Goal: Task Accomplishment & Management: Manage account settings

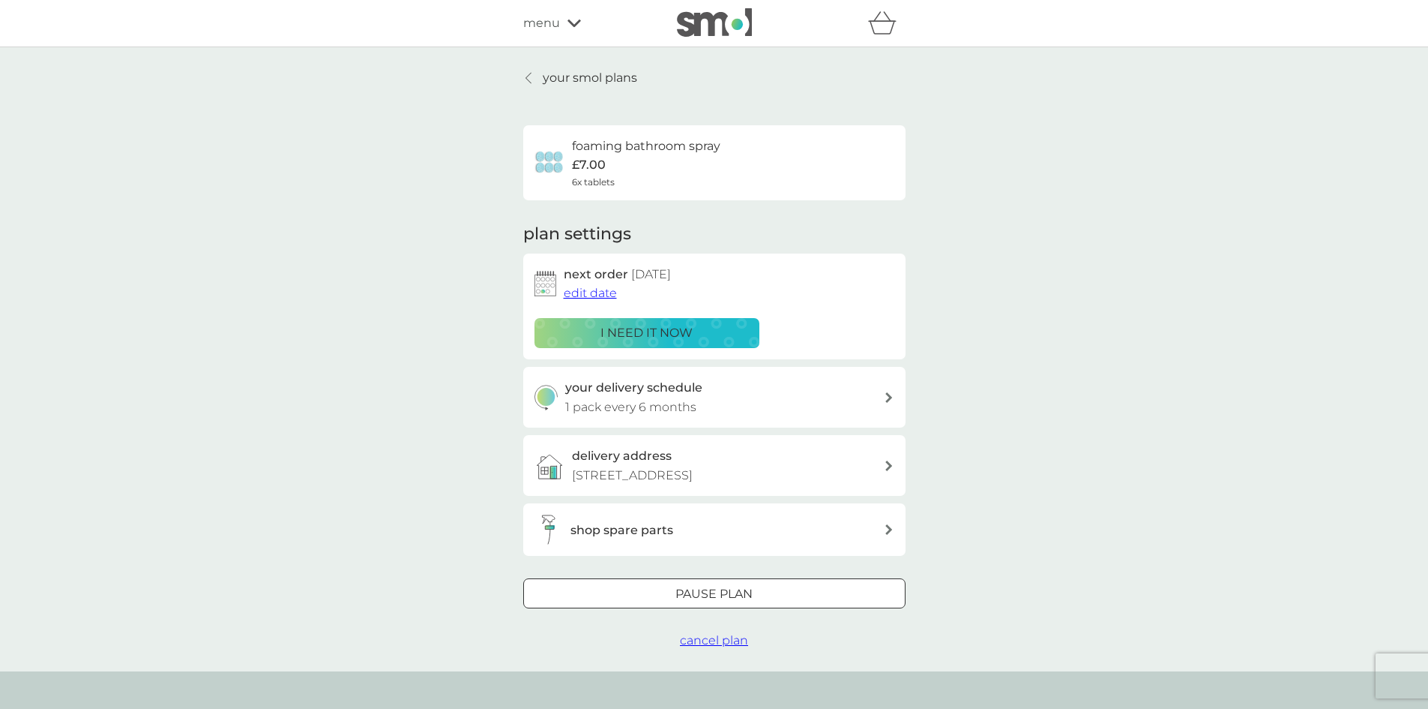
click at [572, 76] on p "your smol plans" at bounding box center [590, 77] width 94 height 19
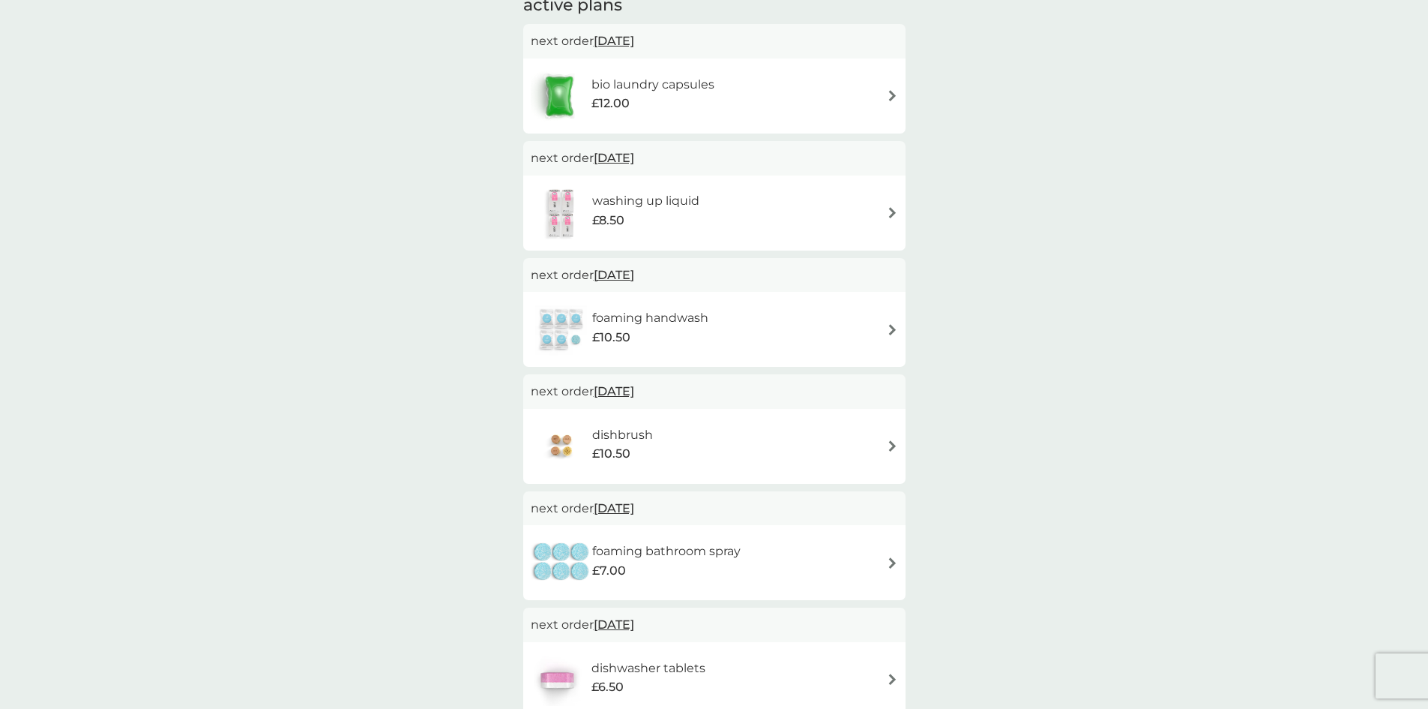
scroll to position [300, 0]
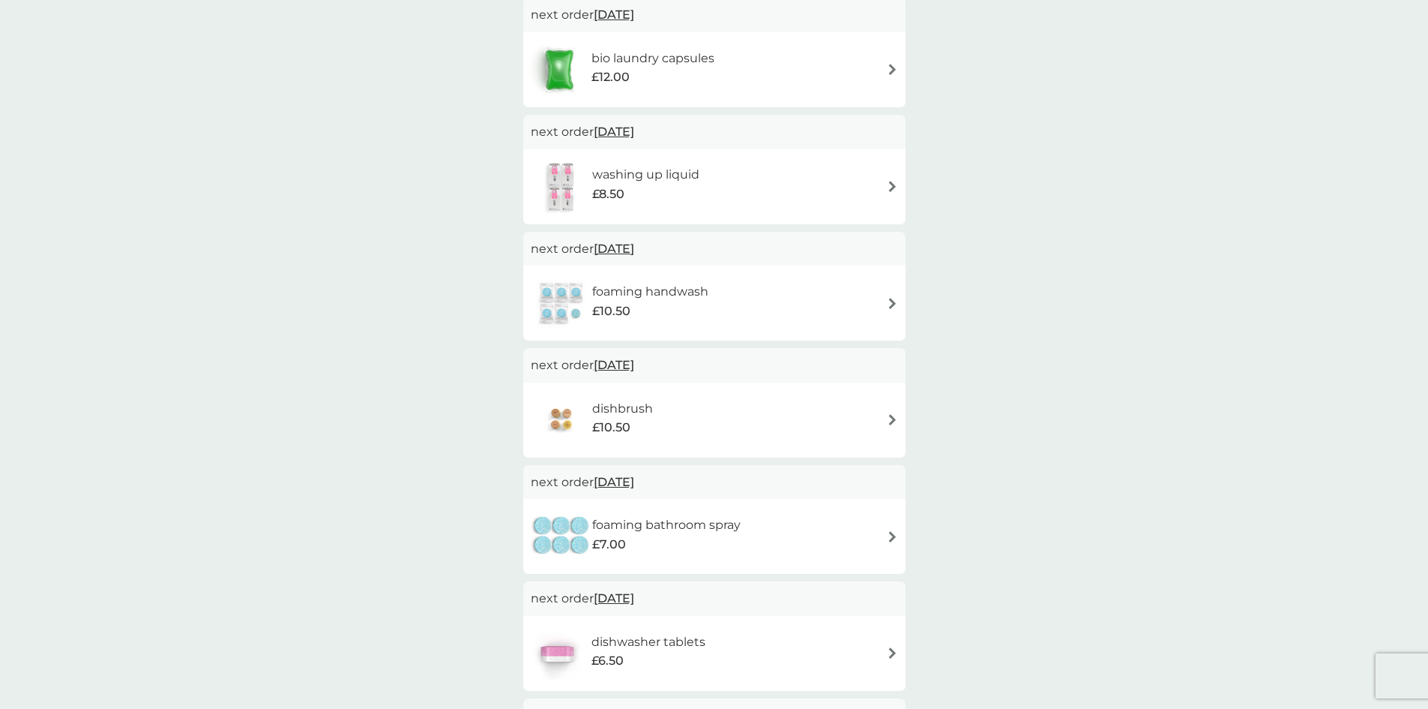
click at [781, 544] on div "foaming bathroom spray £7.00" at bounding box center [714, 536] width 367 height 52
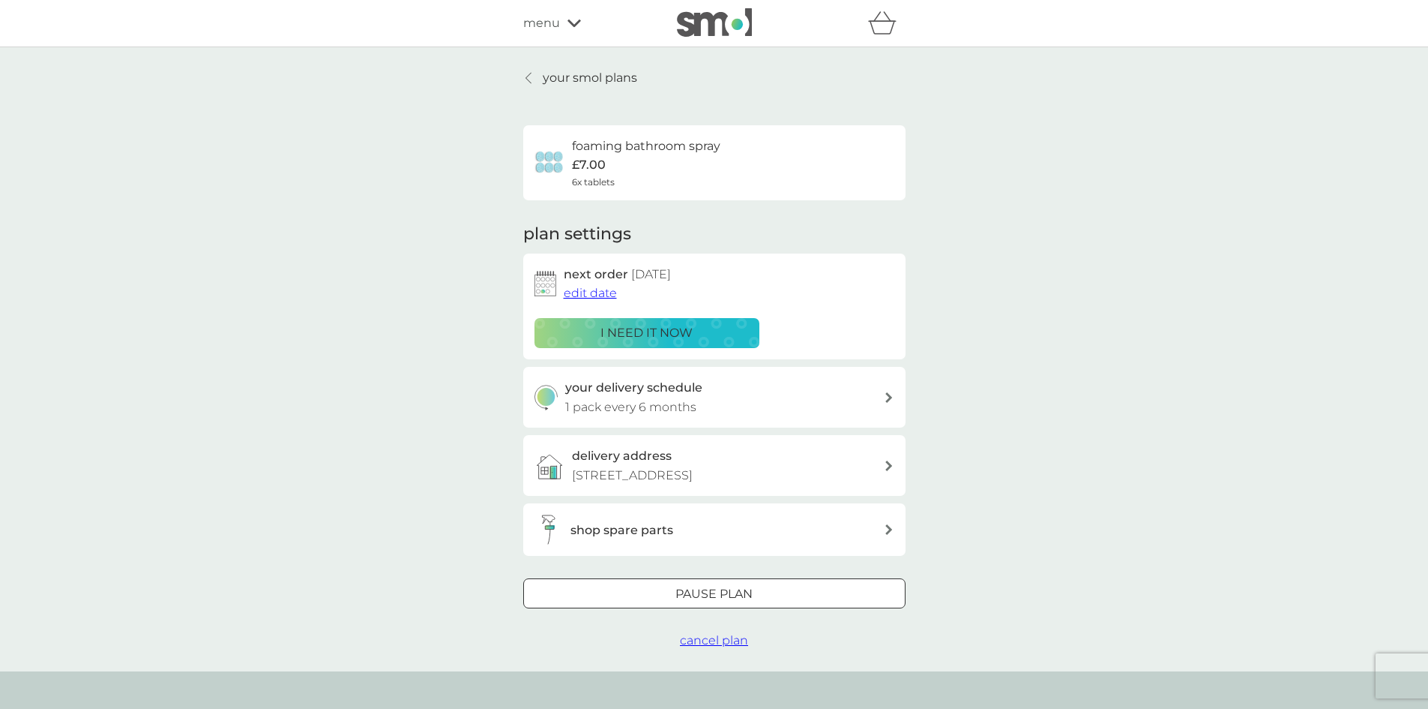
click at [679, 339] on p "i need it now" at bounding box center [647, 332] width 92 height 19
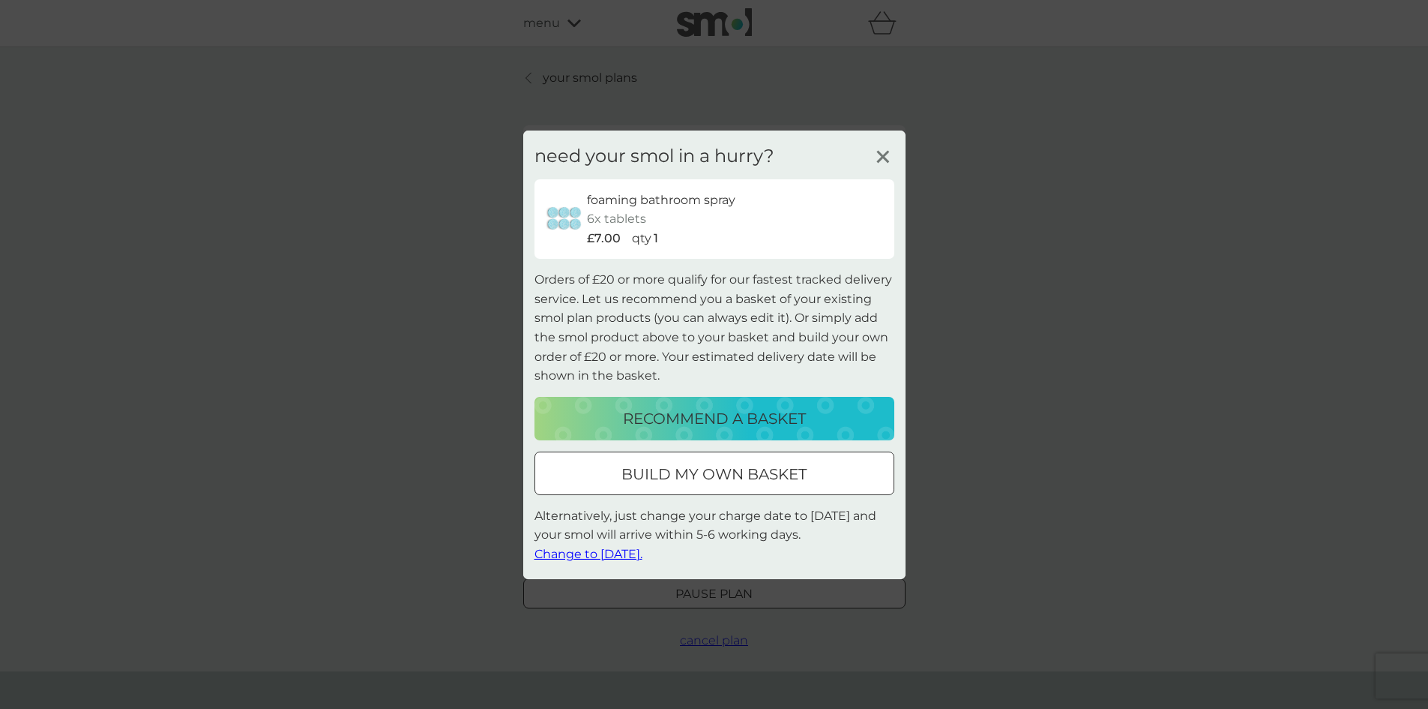
click at [880, 156] on icon at bounding box center [883, 156] width 22 height 22
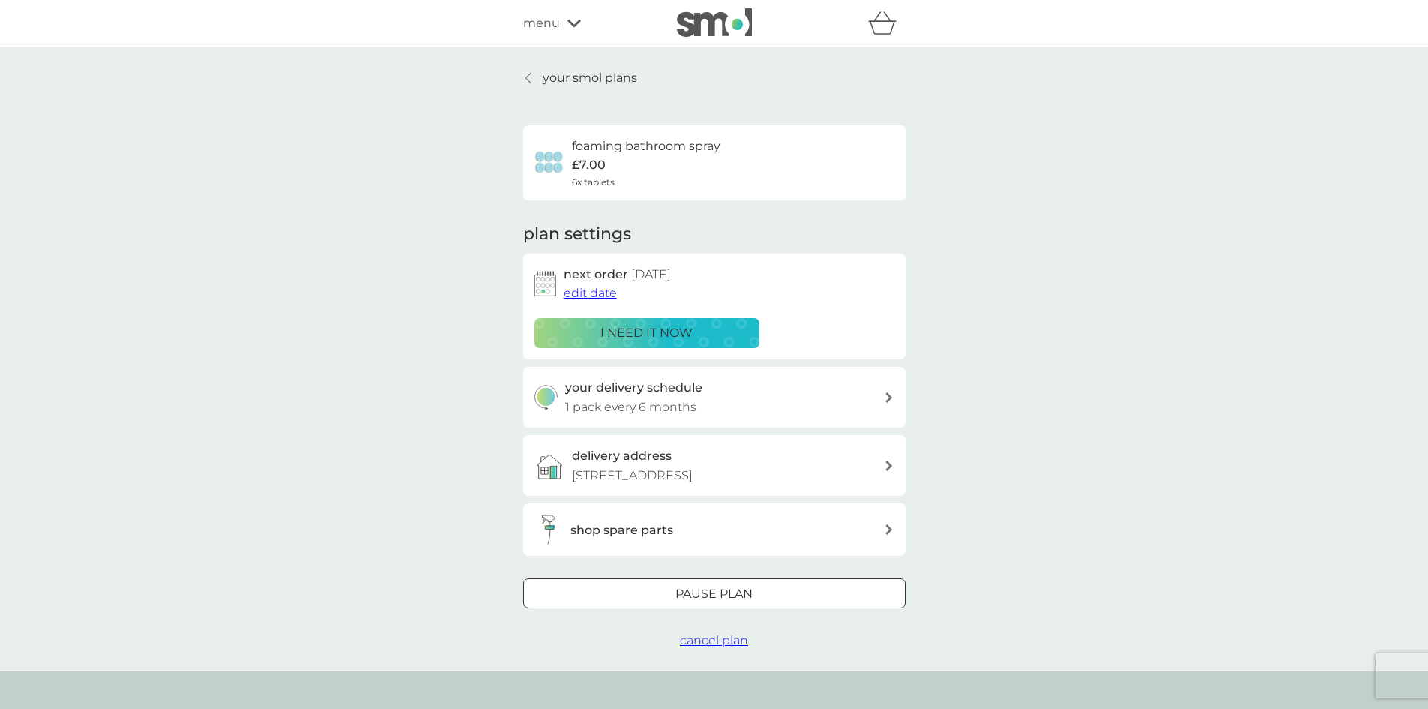
click at [683, 395] on h3 "your delivery schedule" at bounding box center [633, 387] width 137 height 19
select select "6"
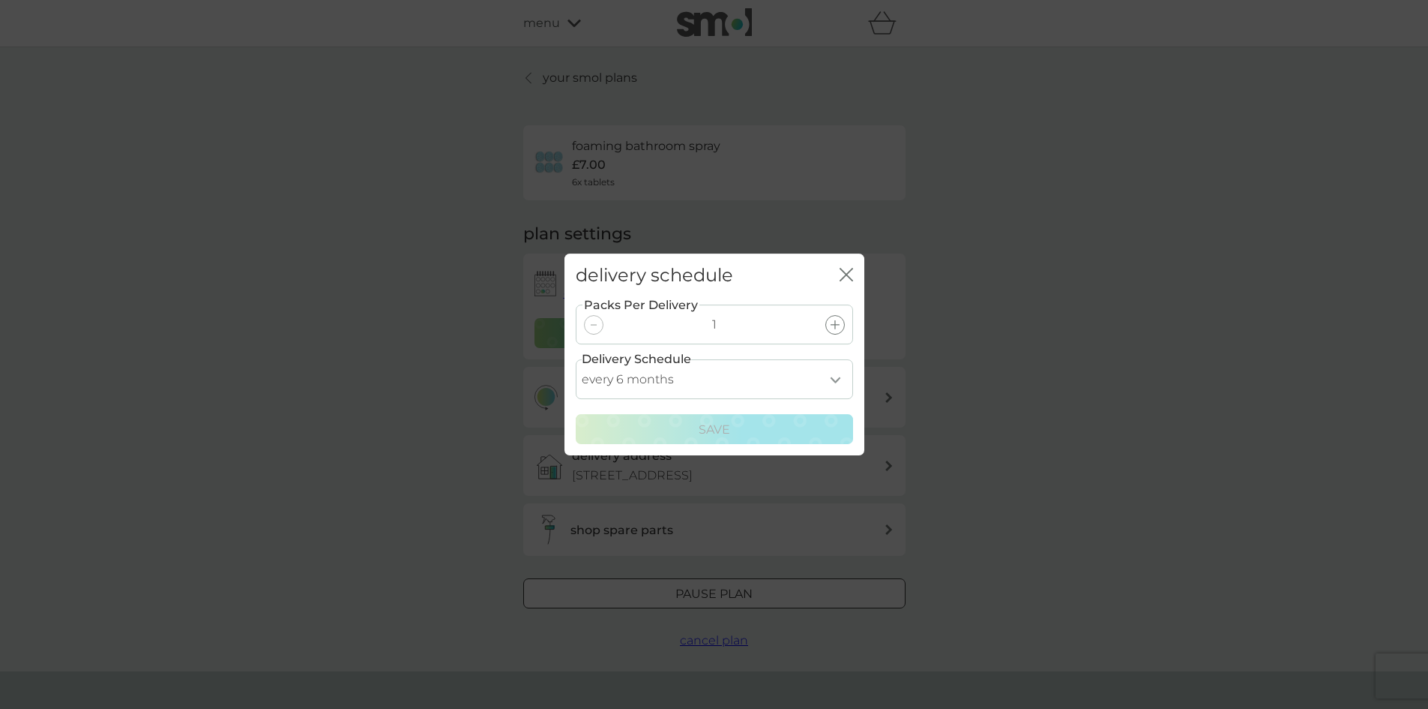
click at [986, 439] on div "delivery schedule close Packs Per Delivery 1 Delivery Schedule every 1 month ev…" at bounding box center [714, 354] width 1428 height 709
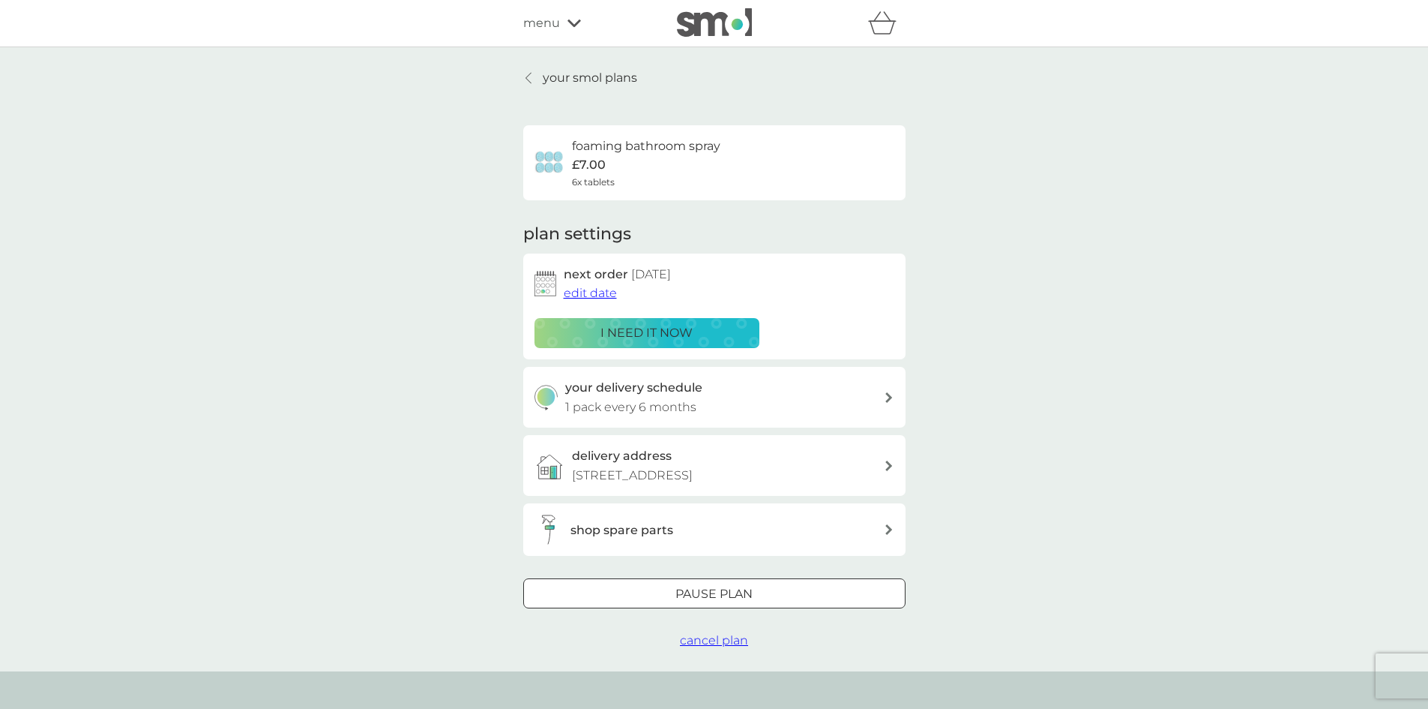
click at [592, 292] on span "edit date" at bounding box center [590, 293] width 53 height 14
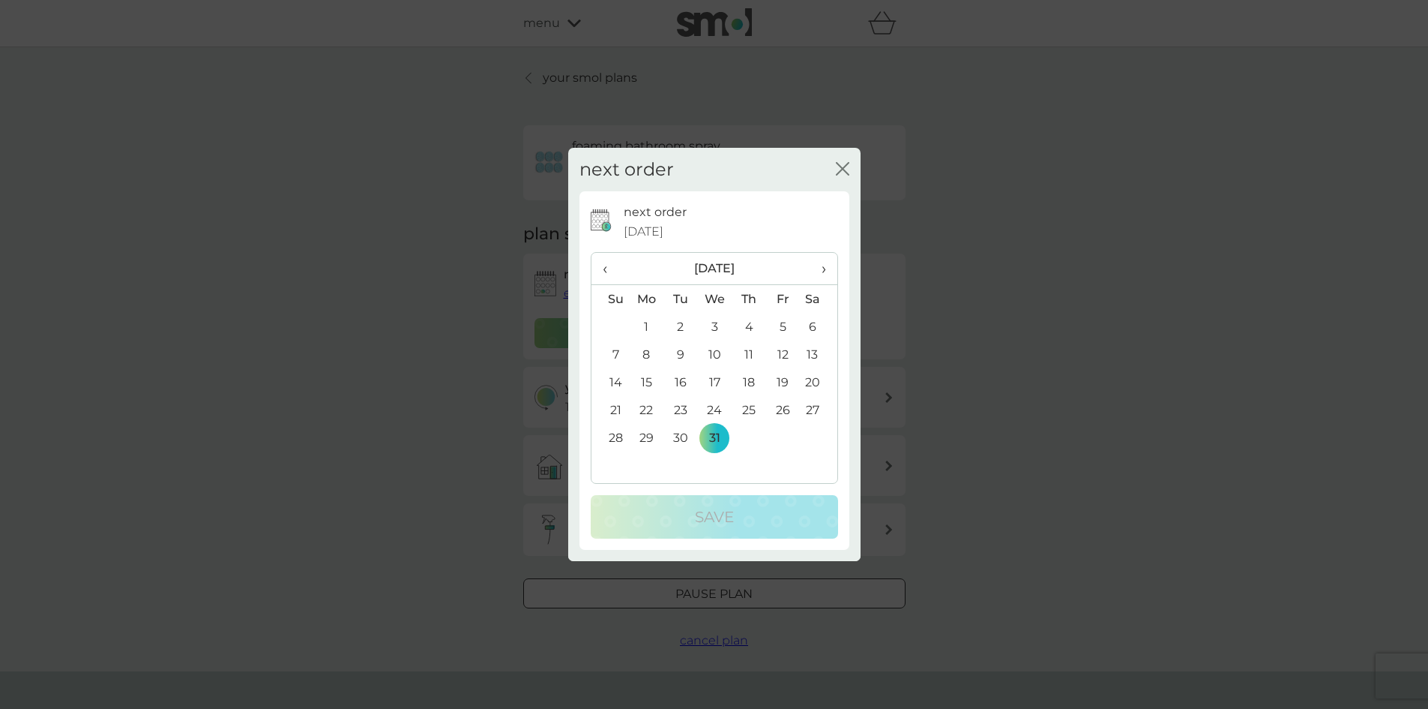
click at [603, 265] on span "‹" at bounding box center [611, 268] width 16 height 31
click at [685, 355] on td "9" at bounding box center [681, 354] width 34 height 28
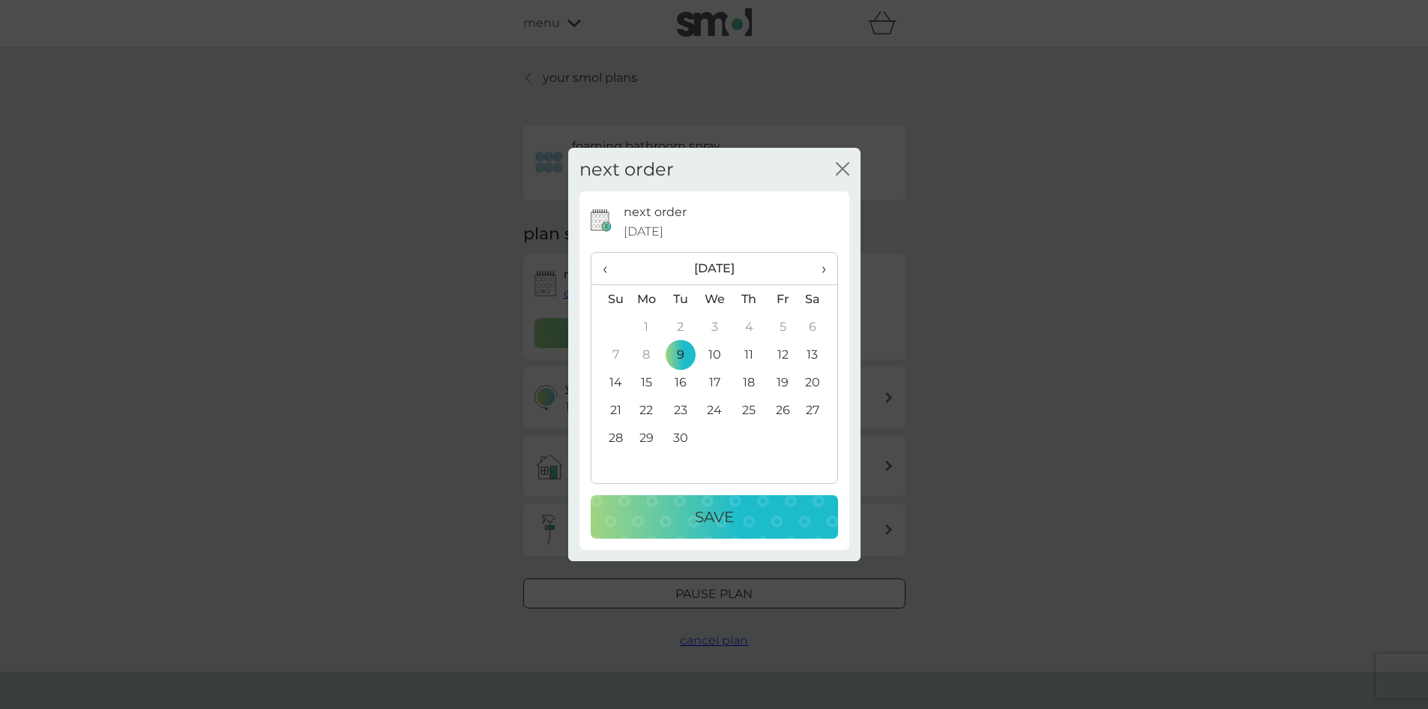
click at [744, 514] on div "Save" at bounding box center [714, 517] width 217 height 24
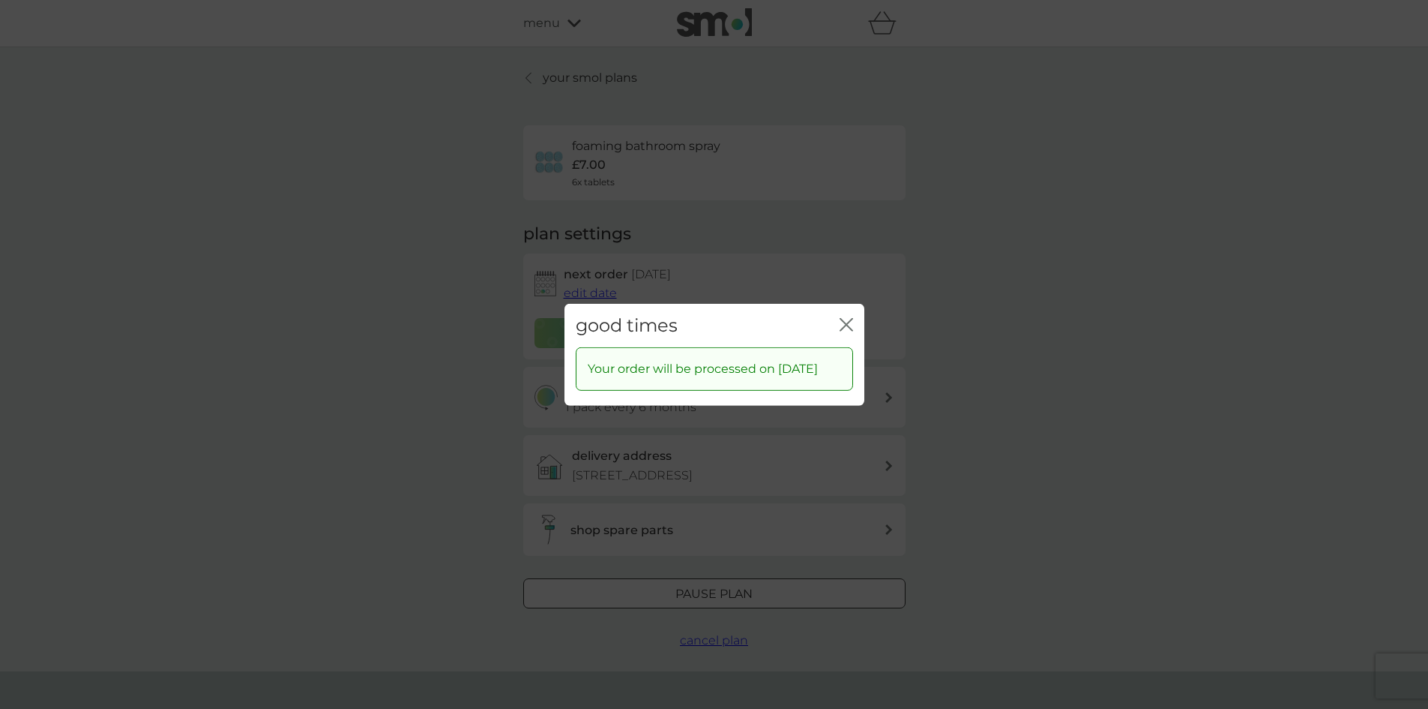
click at [853, 317] on icon "close" at bounding box center [846, 323] width 13 height 13
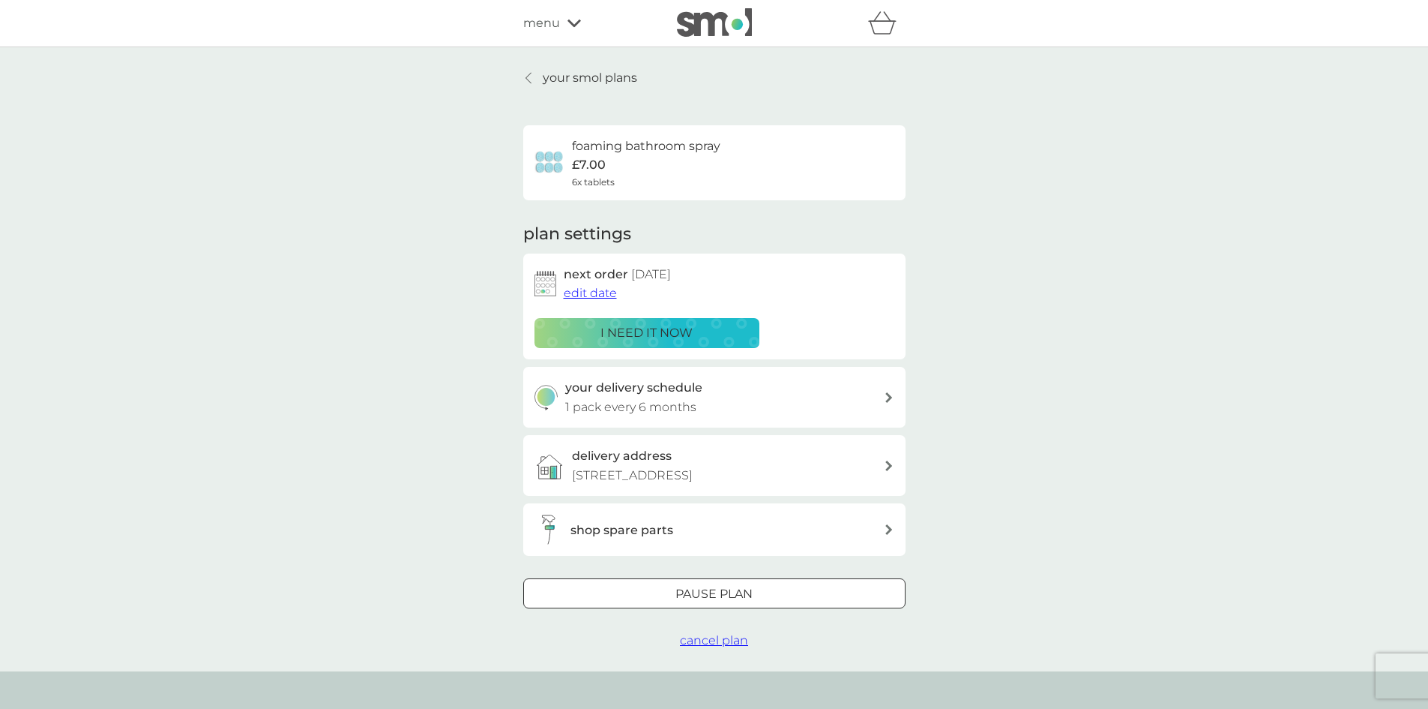
click at [532, 79] on div at bounding box center [529, 78] width 10 height 12
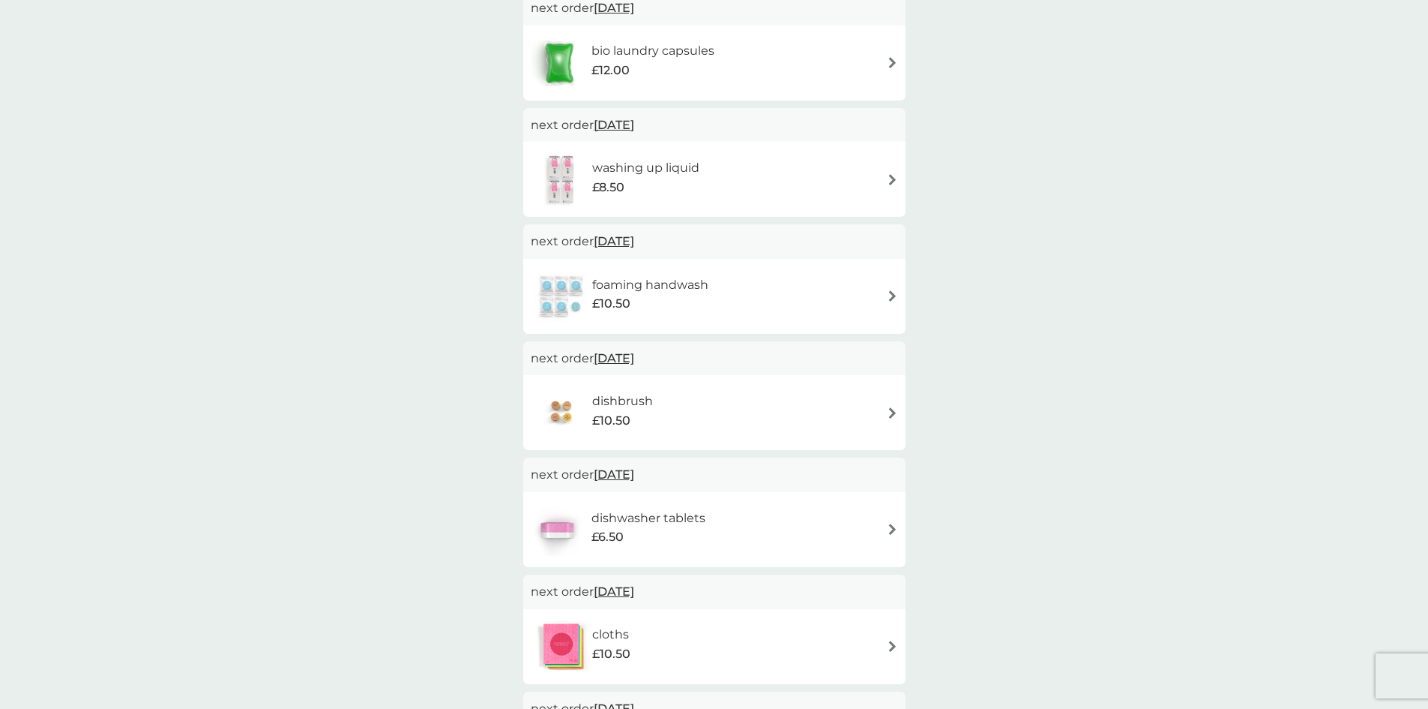
scroll to position [450, 0]
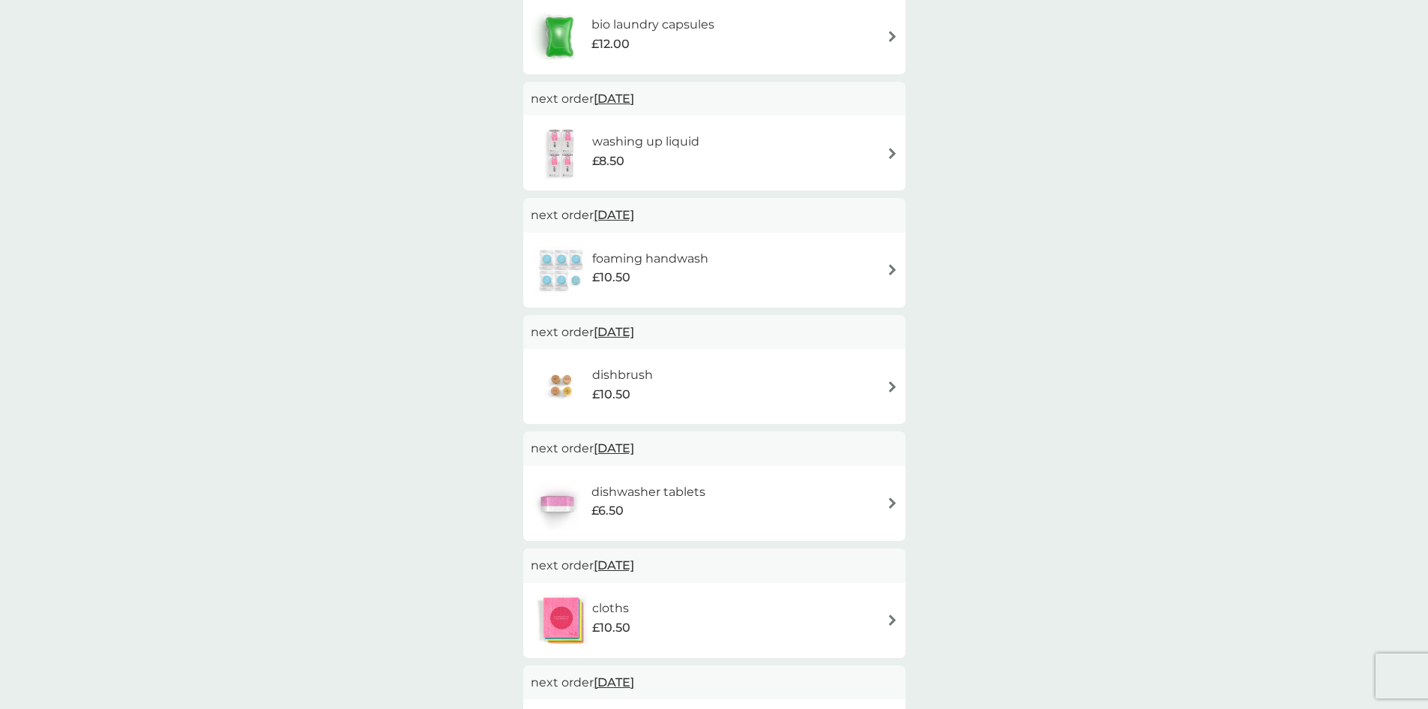
click at [683, 270] on div "£10.50" at bounding box center [650, 277] width 116 height 19
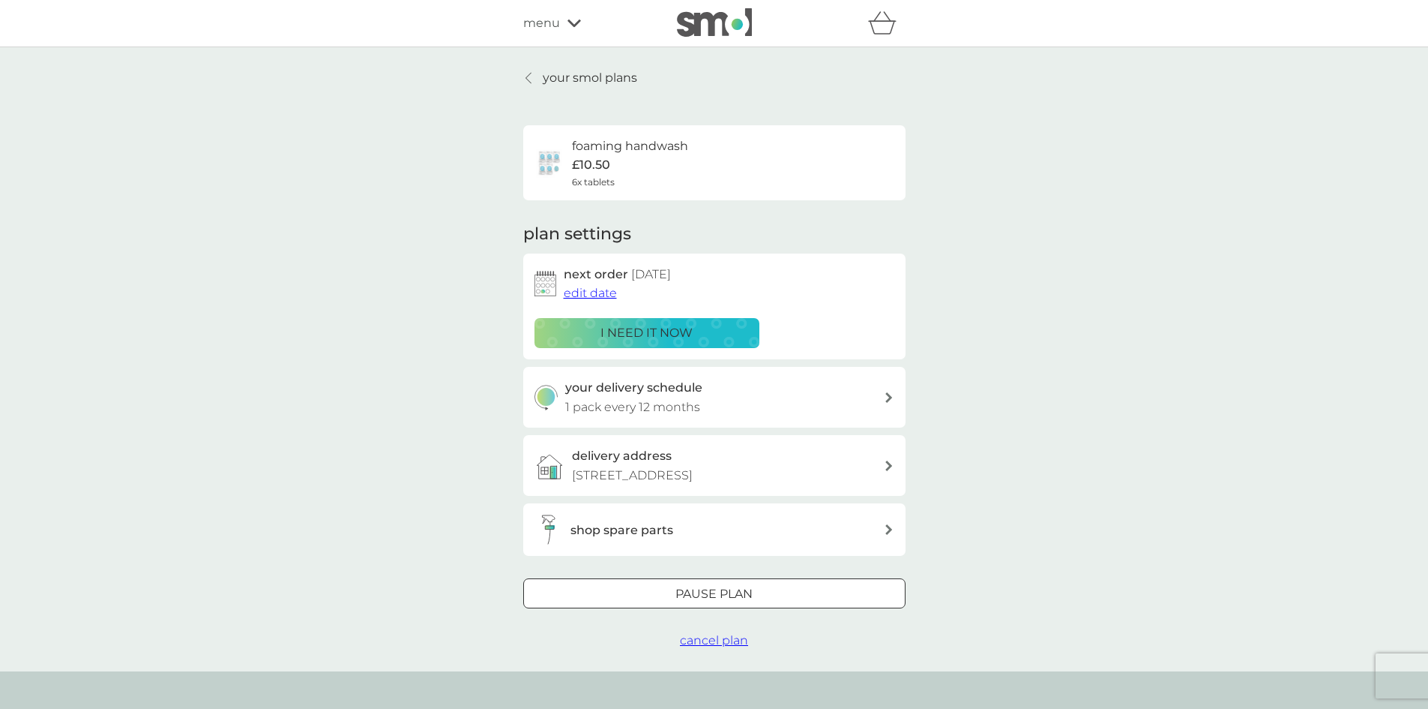
click at [724, 594] on div at bounding box center [715, 594] width 54 height 16
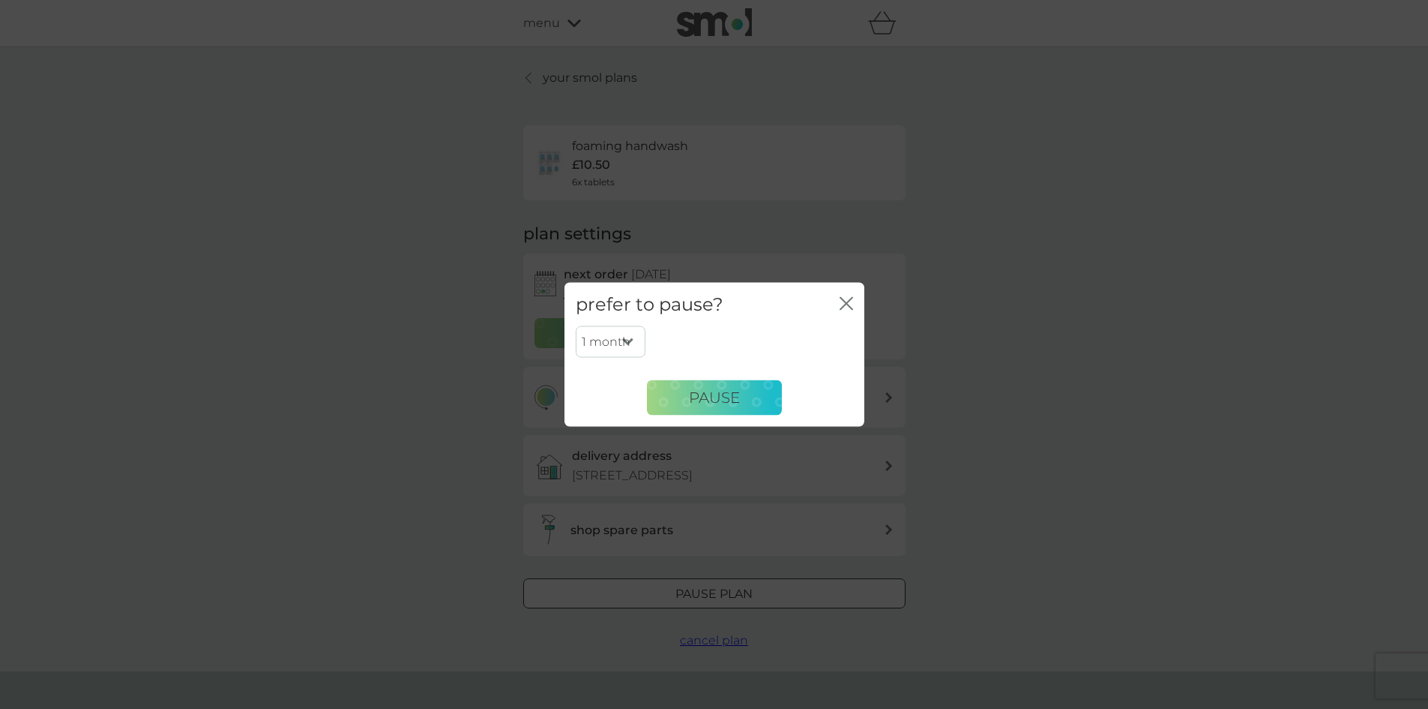
click at [634, 340] on select "1 month 2 months 3 months 4 months 5 months 6 months" at bounding box center [611, 341] width 70 height 31
select select "6"
click at [576, 326] on select "1 month 2 months 3 months 4 months 5 months 6 months" at bounding box center [611, 341] width 70 height 31
click at [712, 397] on span "Pause" at bounding box center [714, 397] width 51 height 18
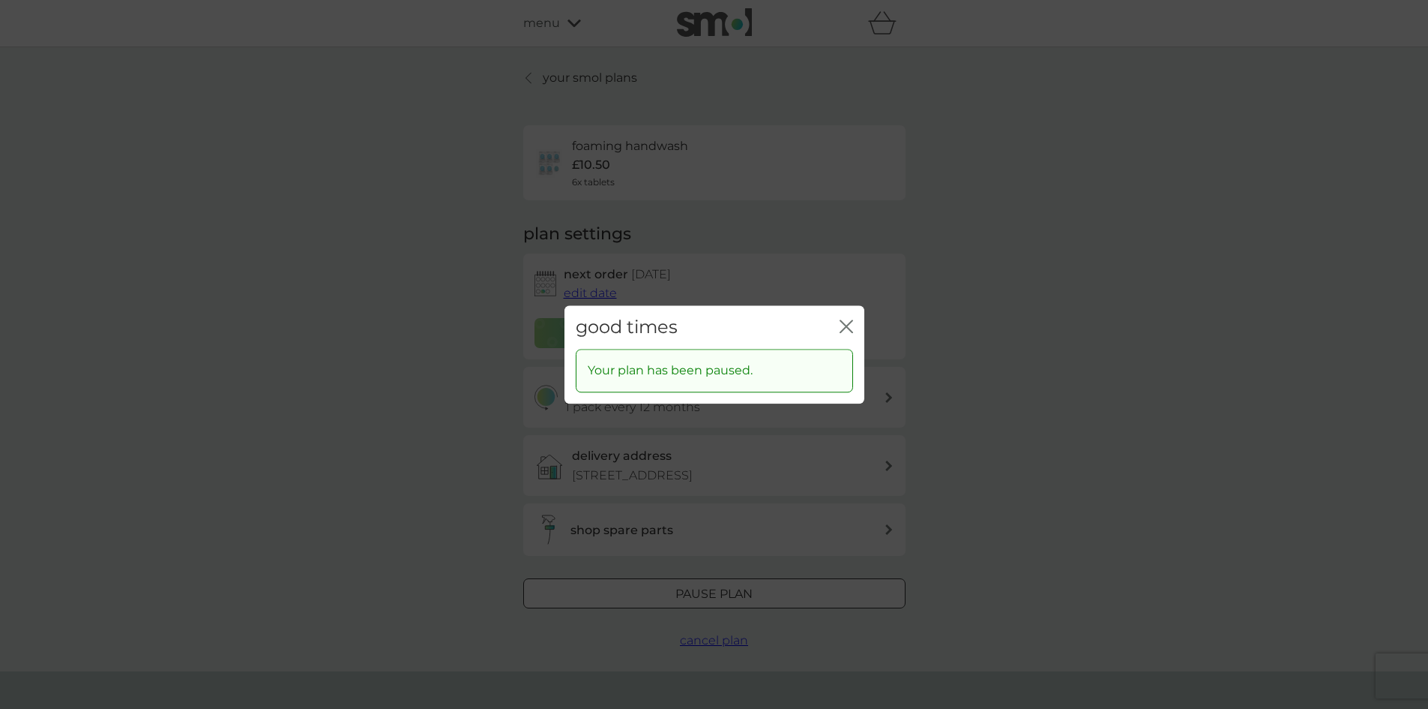
click at [850, 322] on icon "close" at bounding box center [850, 326] width 6 height 12
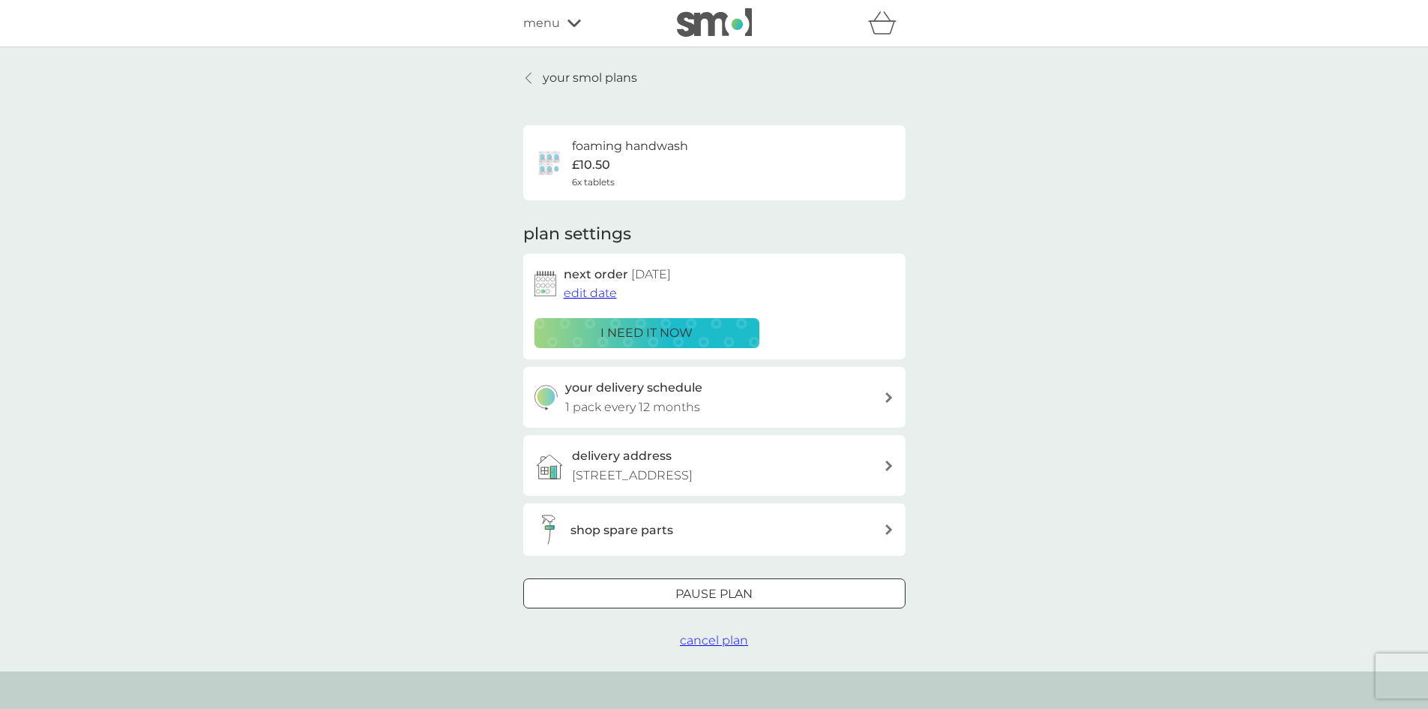
click at [761, 532] on div "shop spare parts" at bounding box center [727, 529] width 313 height 19
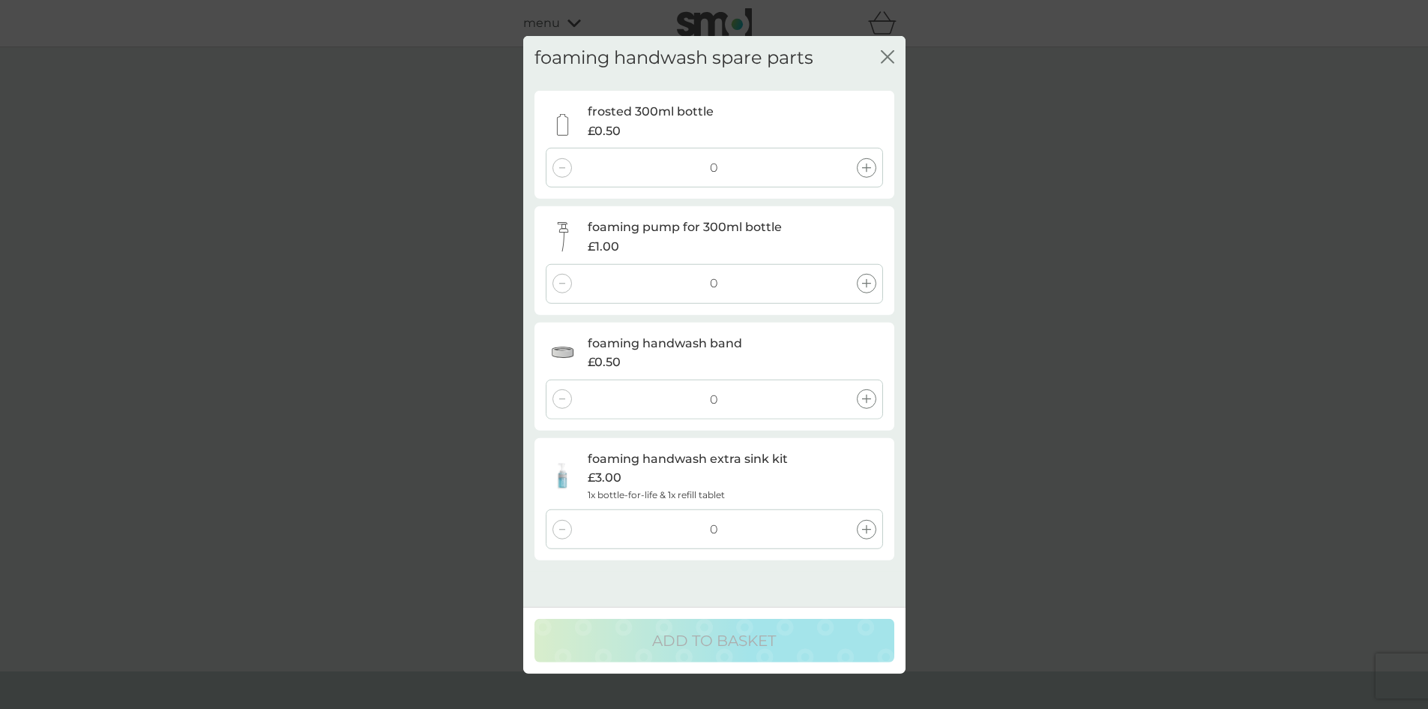
click at [871, 283] on icon at bounding box center [866, 283] width 9 height 9
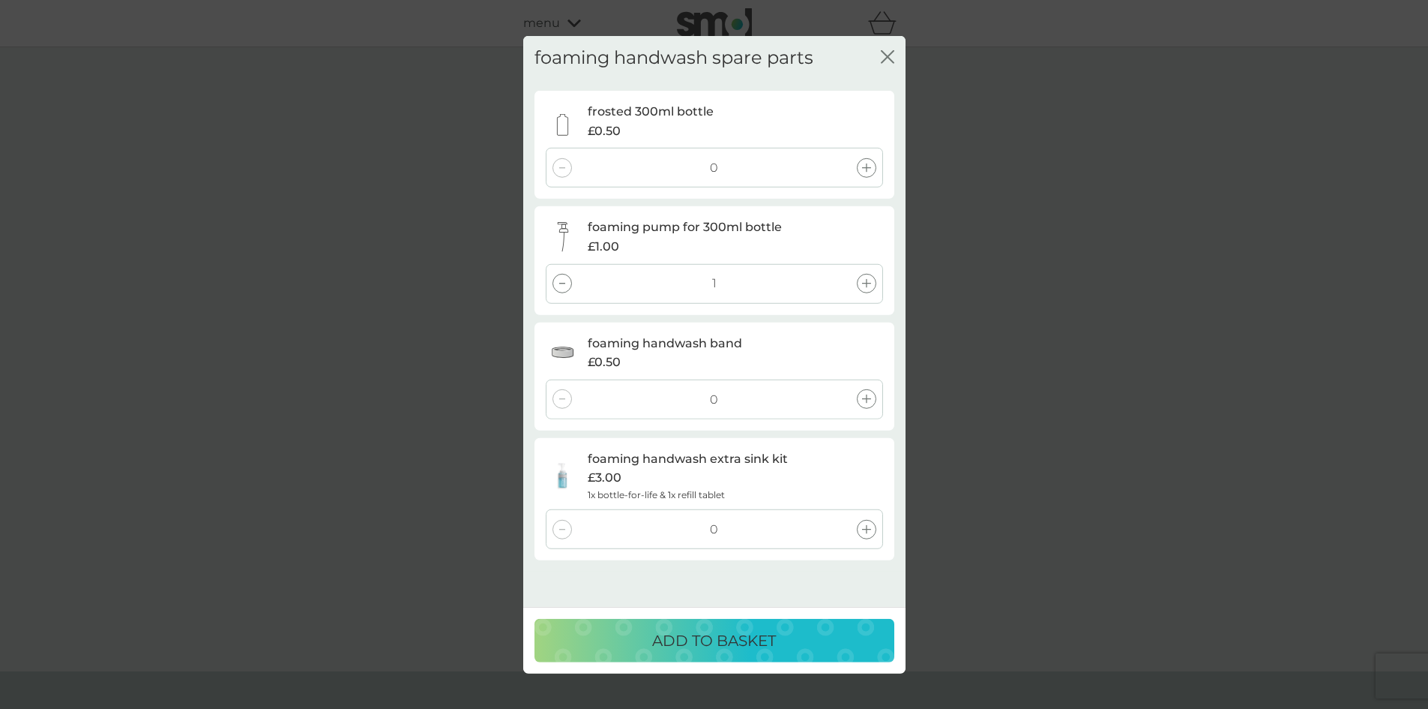
click at [727, 649] on p "ADD TO BASKET" at bounding box center [714, 640] width 124 height 24
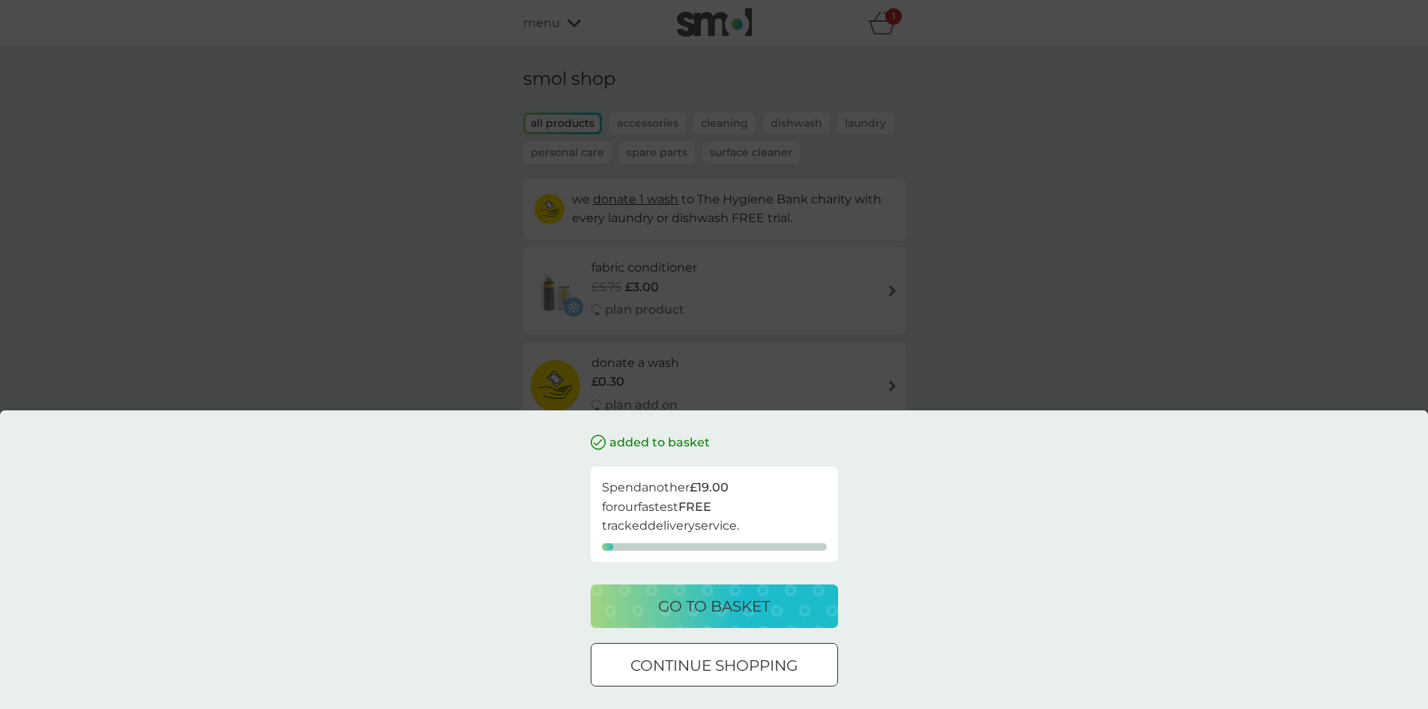
click at [740, 664] on div at bounding box center [715, 666] width 54 height 16
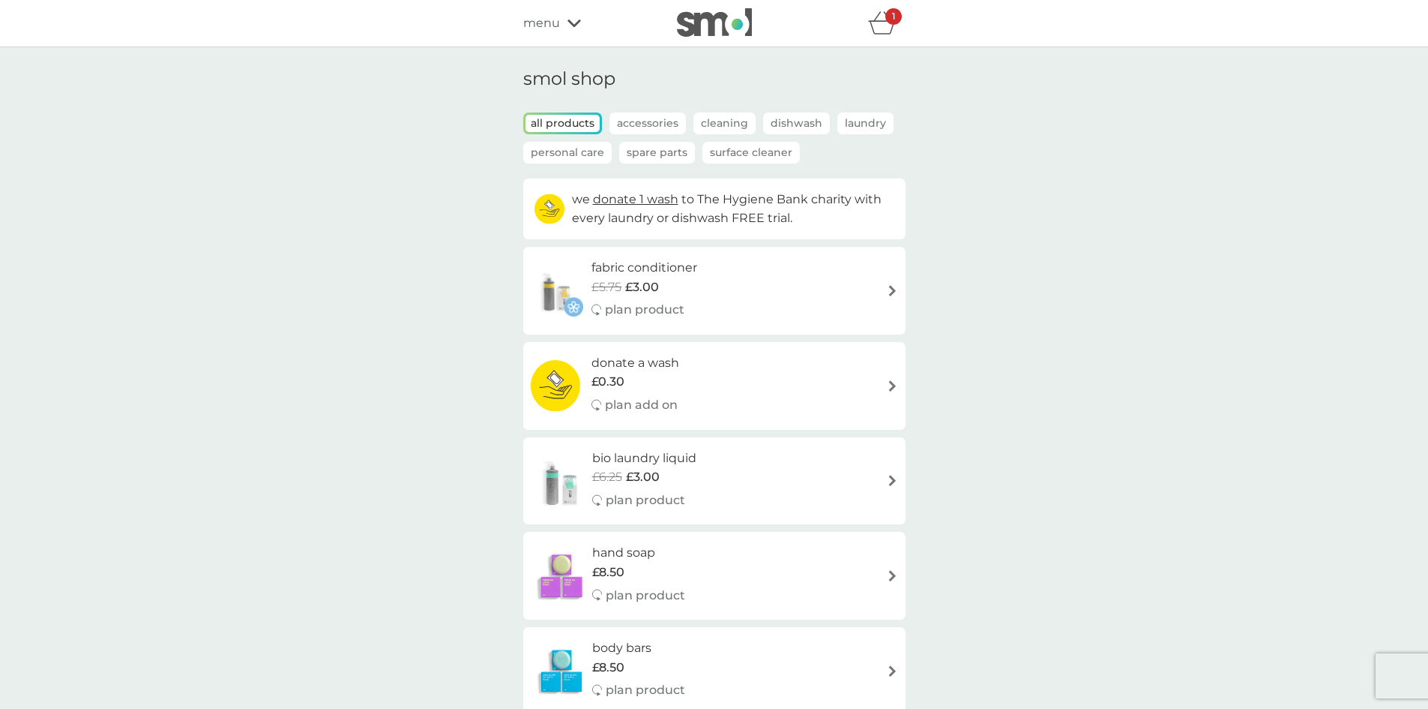
click at [645, 121] on p "Accessories" at bounding box center [648, 123] width 76 height 22
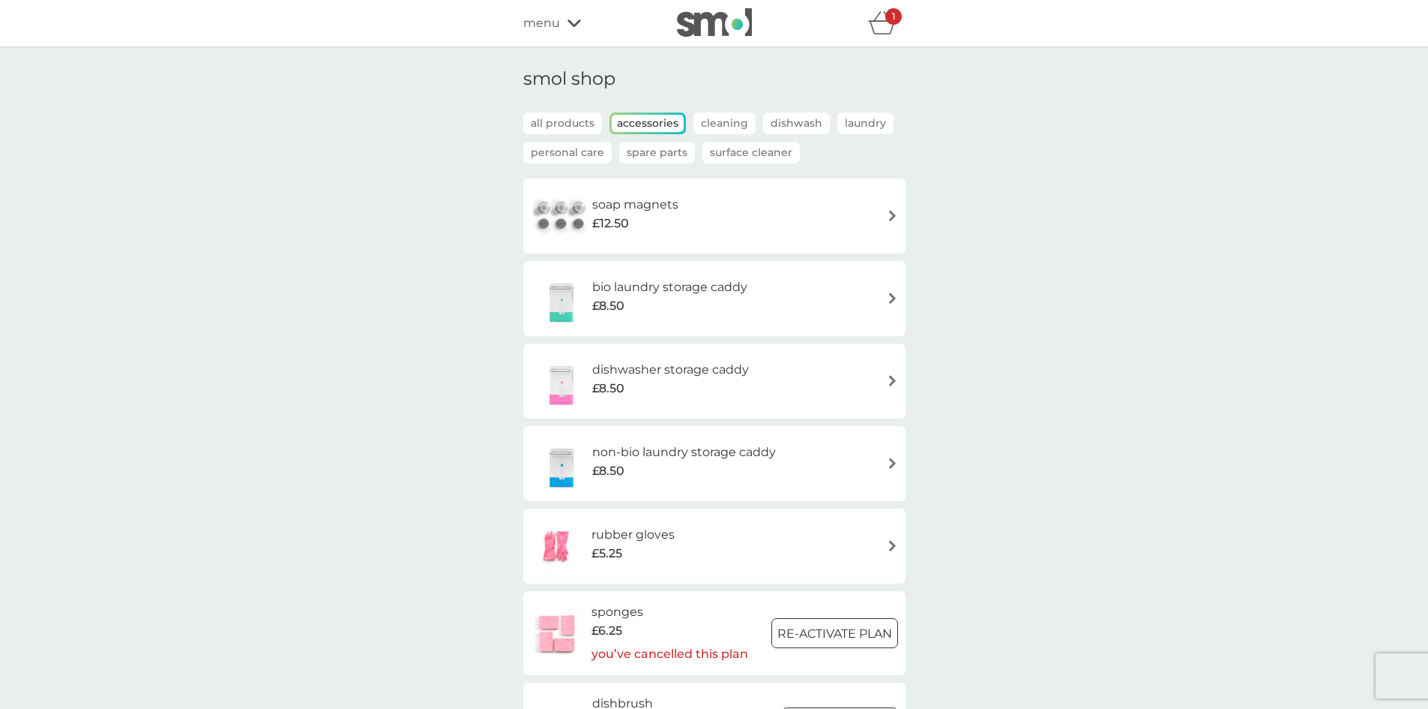
click at [657, 150] on p "Spare Parts" at bounding box center [657, 153] width 76 height 22
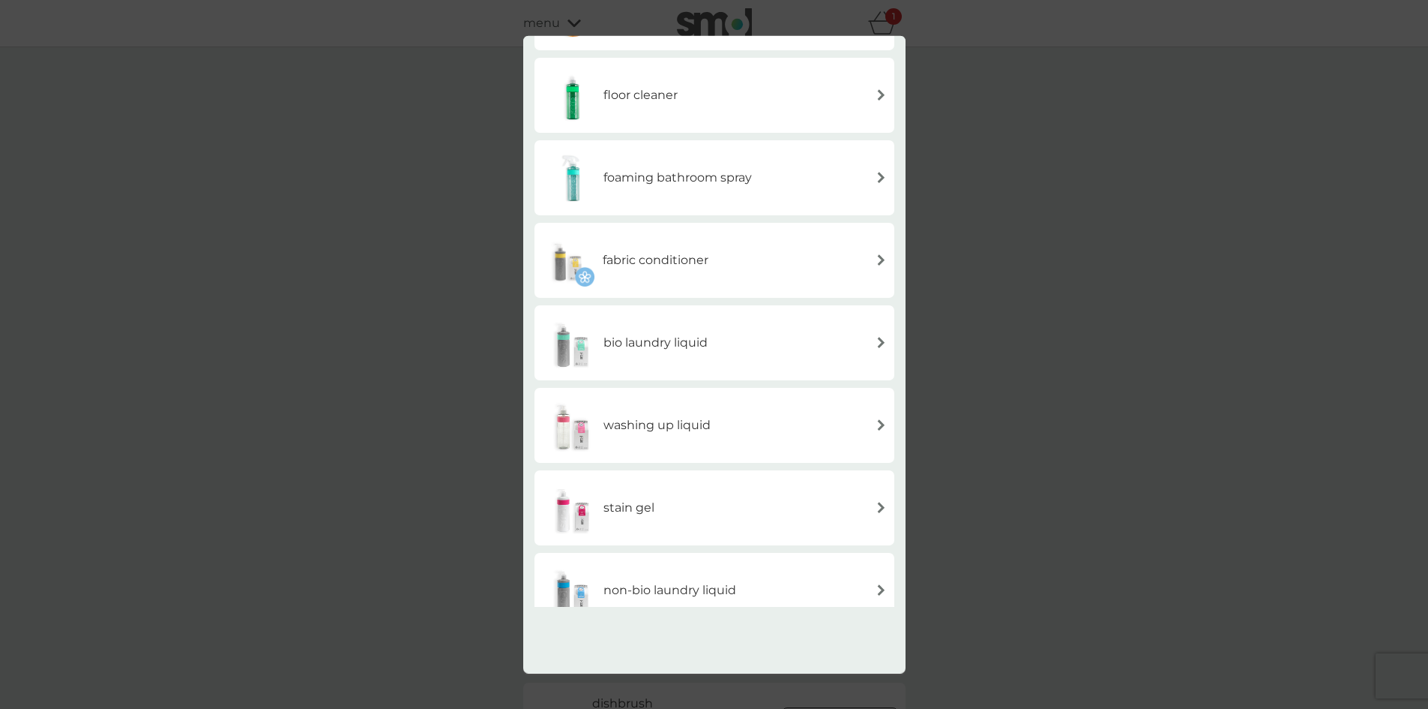
scroll to position [262, 0]
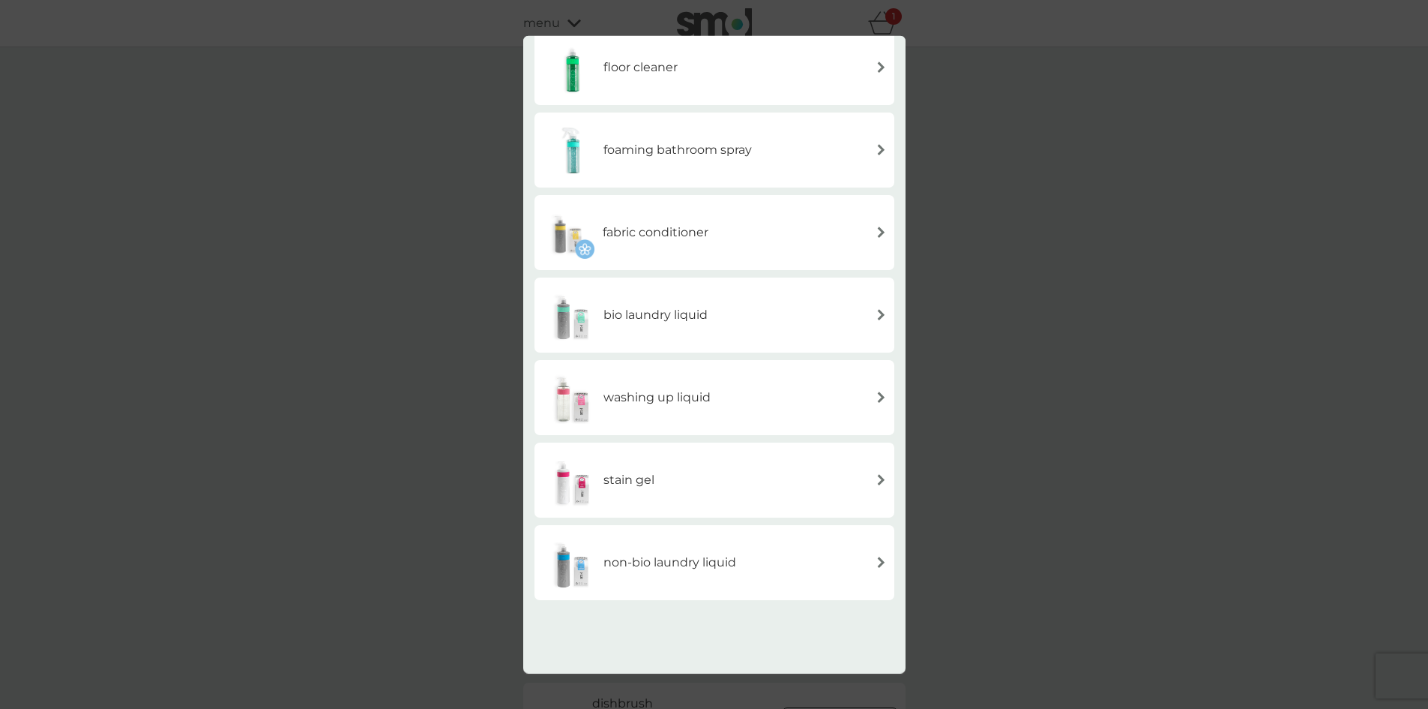
click at [1092, 367] on div "back spare parts foaming handwash multi purpose spray floor cleaner foaming bat…" at bounding box center [714, 354] width 1428 height 709
